Goal: Find specific page/section: Find specific page/section

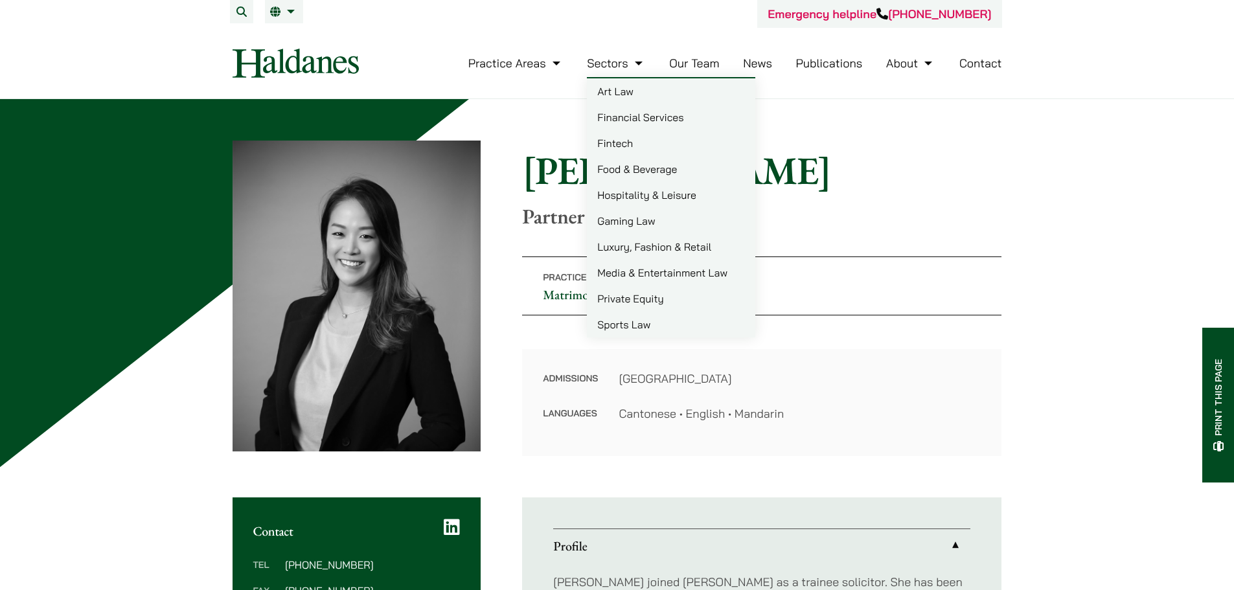
click at [698, 65] on link "Our Team" at bounding box center [694, 63] width 50 height 15
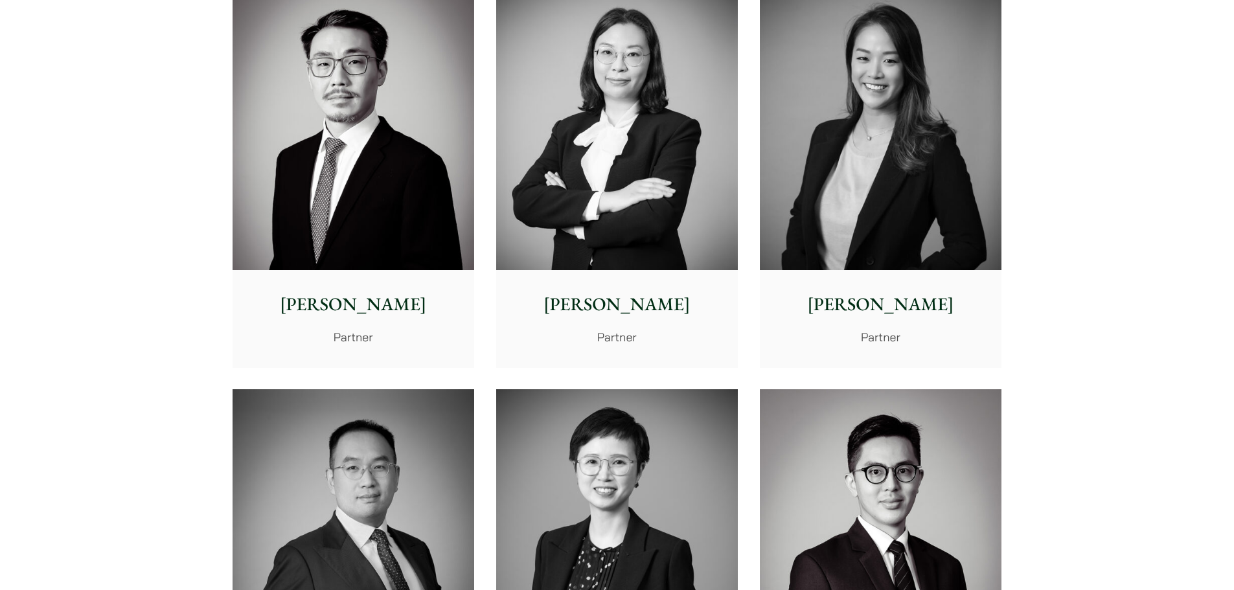
scroll to position [2089, 0]
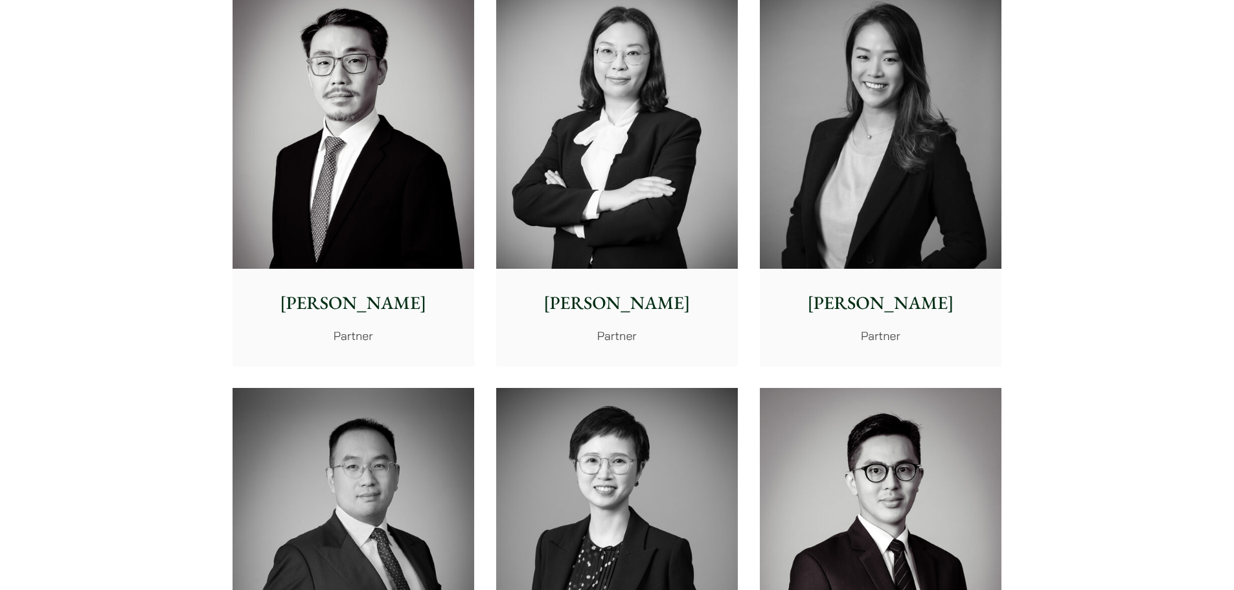
click at [884, 123] on img at bounding box center [881, 117] width 242 height 303
